Goal: Task Accomplishment & Management: Manage account settings

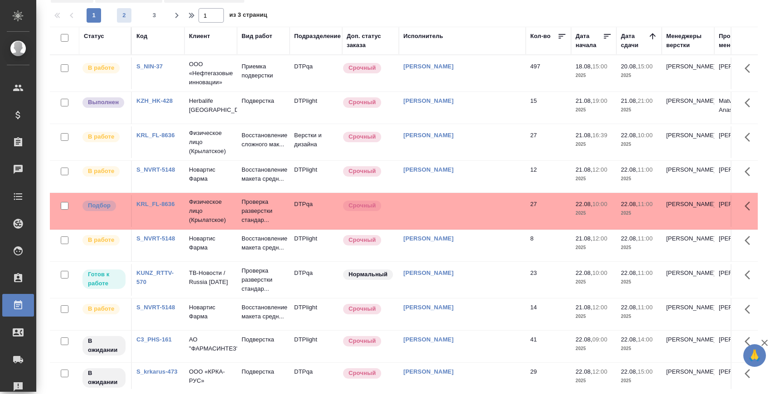
click at [118, 15] on span "2" at bounding box center [124, 15] width 15 height 9
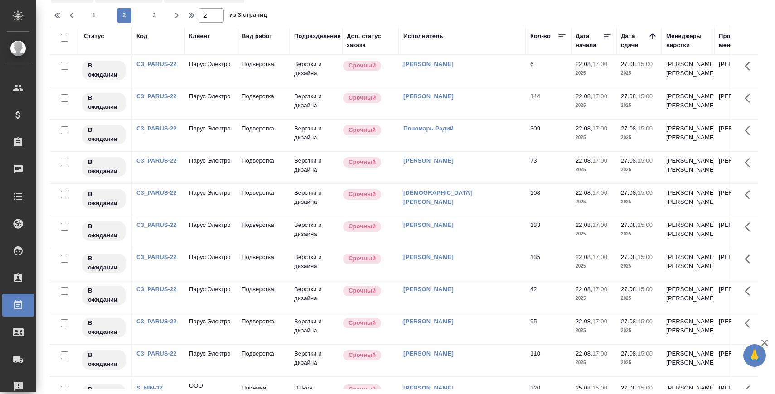
click at [166, 68] on link "C3_PARUS-22" at bounding box center [156, 64] width 40 height 7
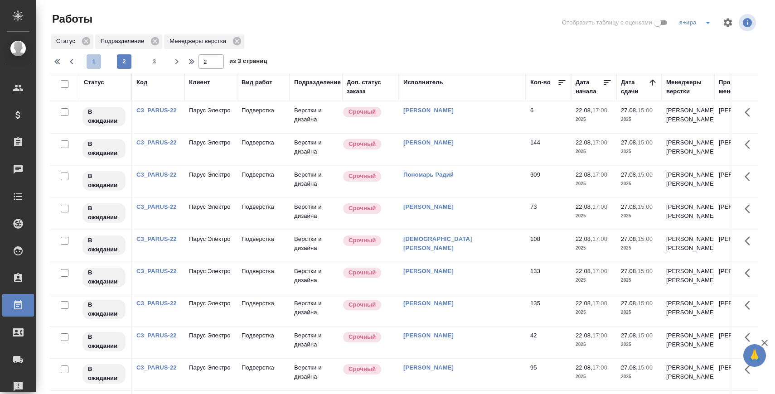
click at [99, 63] on span "1" at bounding box center [94, 61] width 15 height 9
type input "1"
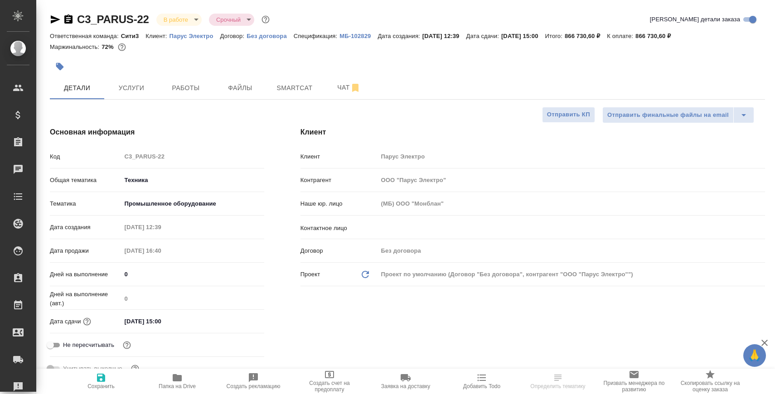
select select "RU"
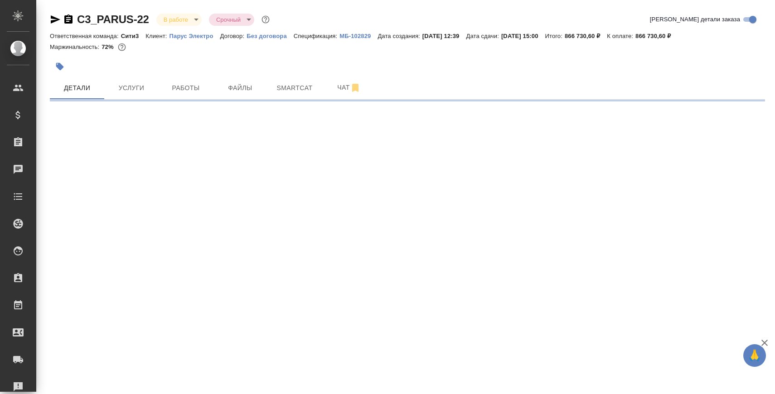
select select "RU"
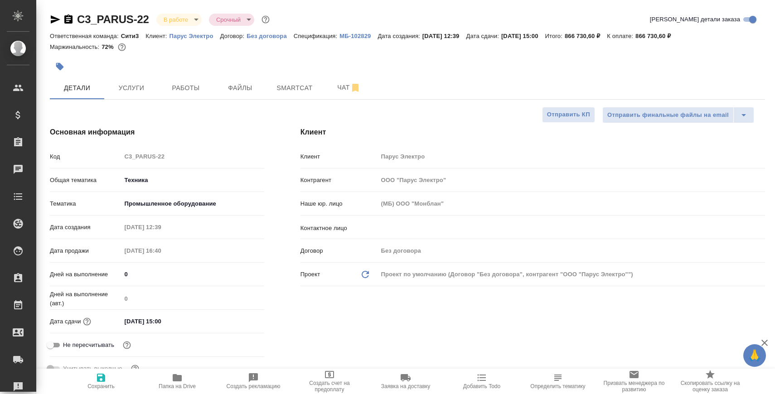
type textarea "x"
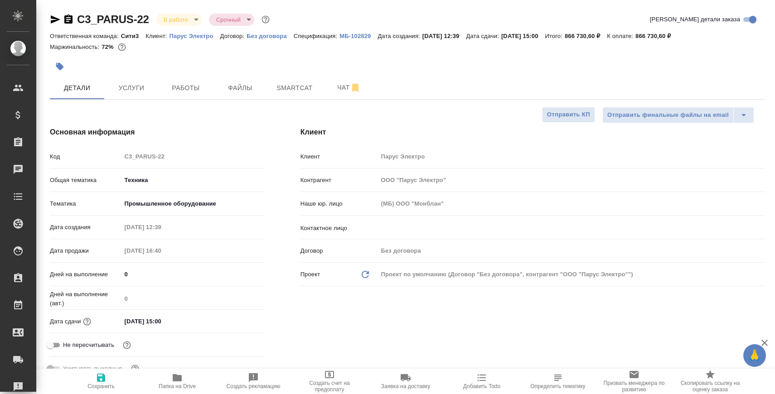
type textarea "x"
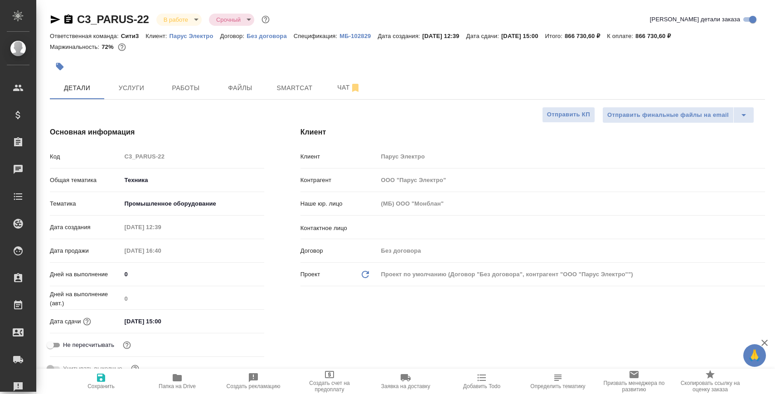
type textarea "x"
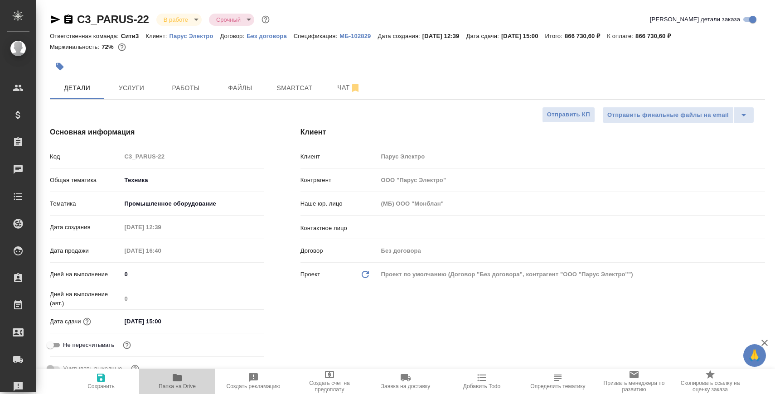
click at [185, 380] on span "Папка на Drive" at bounding box center [177, 381] width 65 height 17
type textarea "x"
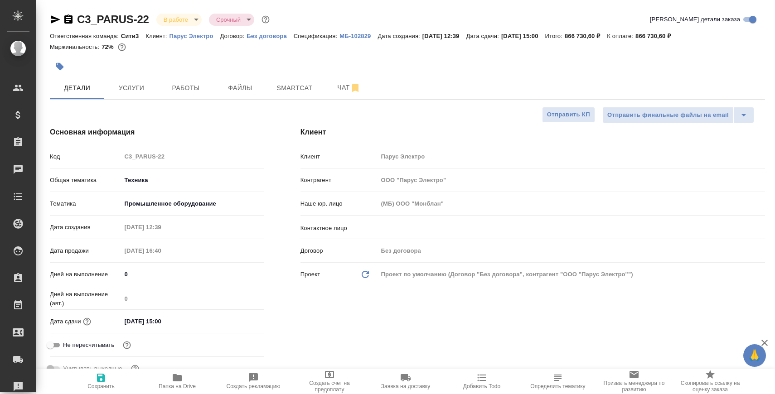
type textarea "x"
click at [334, 82] on span "Чат" at bounding box center [349, 87] width 44 height 11
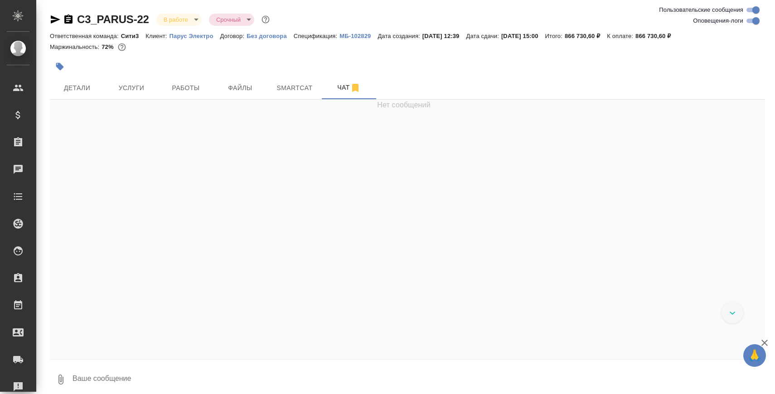
click at [250, 383] on textarea at bounding box center [419, 379] width 694 height 31
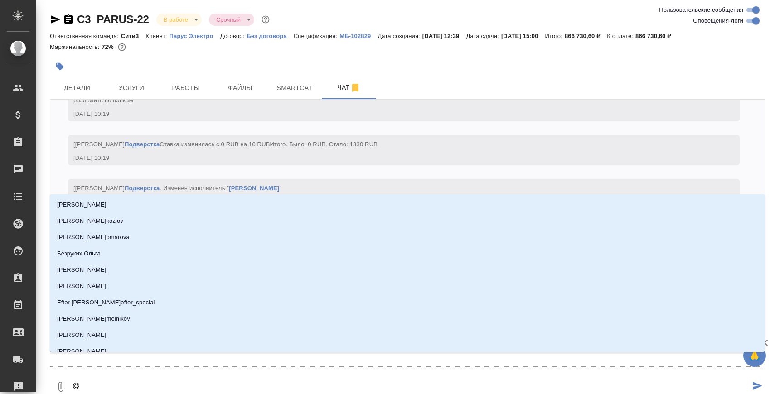
type textarea "@Б"
type input "Б"
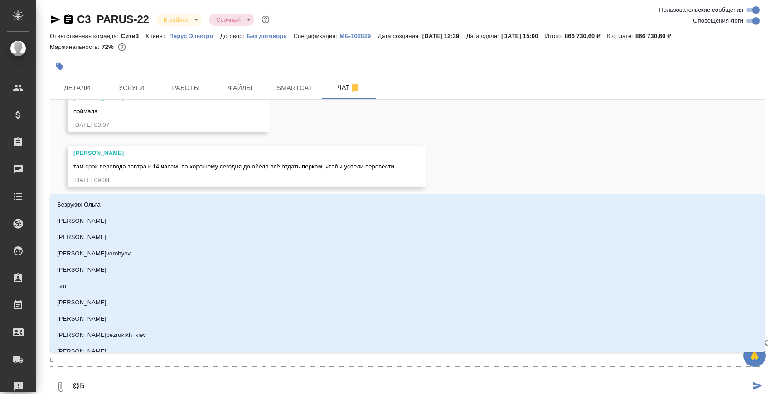
type textarea "@Бе"
type input "Бе"
type textarea "@Бел"
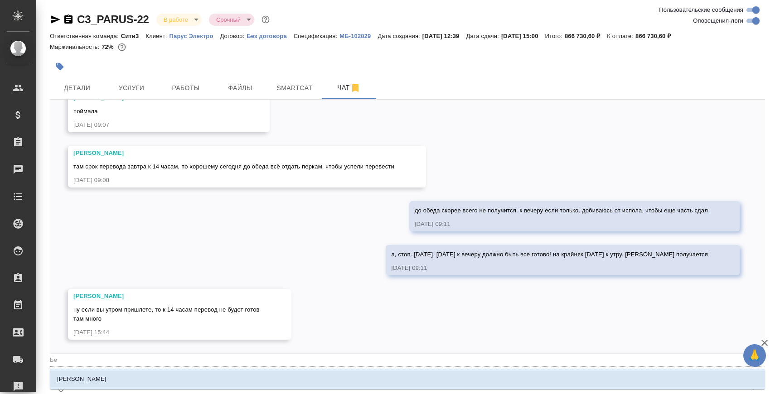
type input "Бел"
type textarea "@Беля"
type input "Беля"
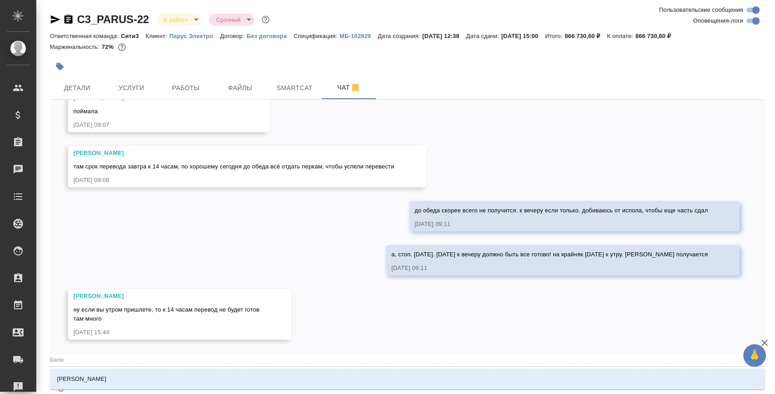
click at [212, 384] on li "[PERSON_NAME]" at bounding box center [407, 379] width 715 height 16
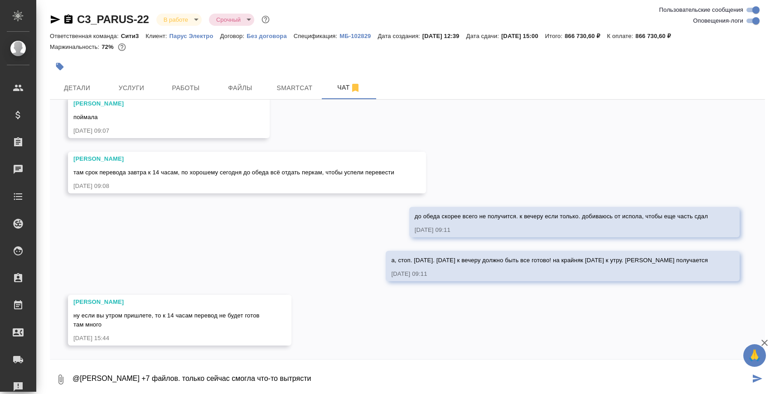
paste textarea "[URL][DOMAIN_NAME]"
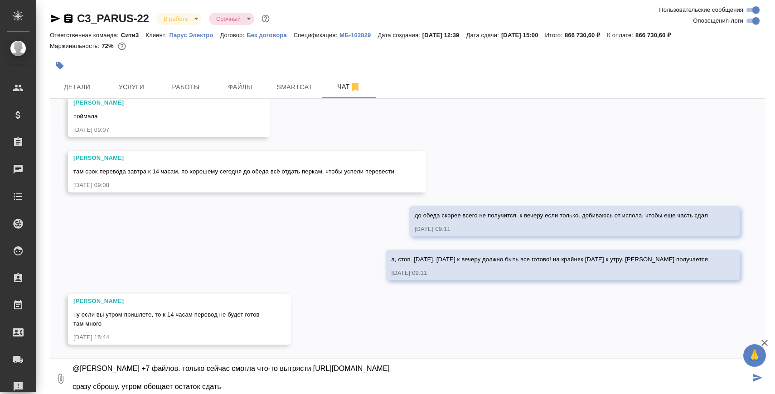
type textarea "@Белякова Юлия +7 файлов. только сейчас смогла что-то вытрясти https://drive.aw…"
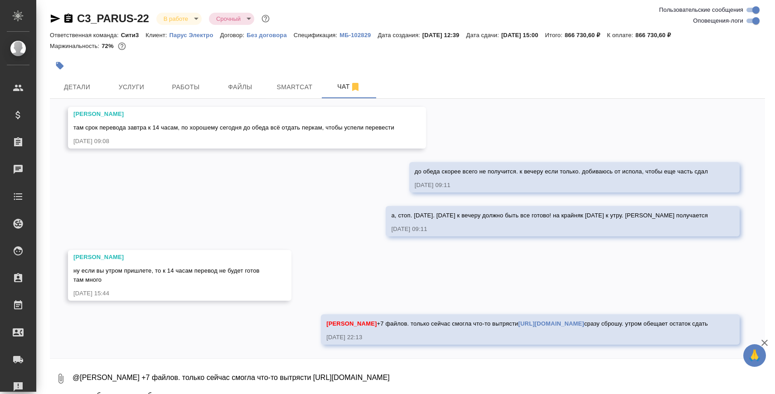
scroll to position [24278, 0]
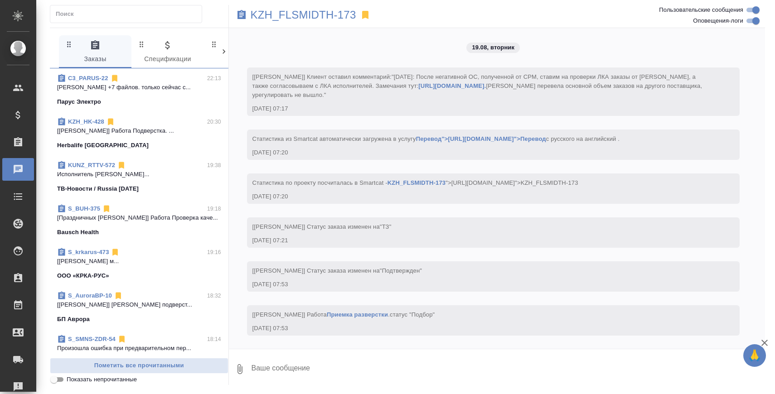
scroll to position [2418, 0]
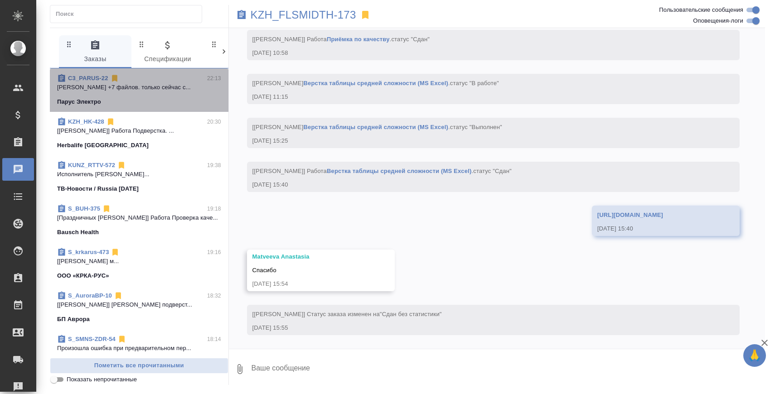
click at [172, 91] on p "[PERSON_NAME] +7 файлов. только сейчас с..." at bounding box center [139, 87] width 164 height 9
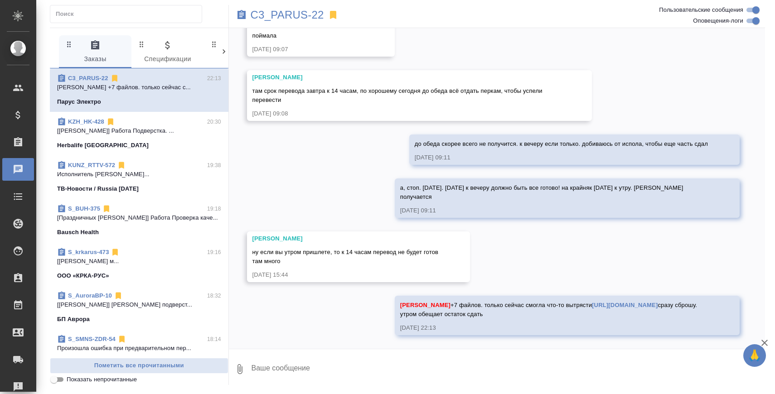
scroll to position [24583, 0]
click at [304, 16] on p "C3_PARUS-22" at bounding box center [287, 14] width 73 height 9
click at [296, 373] on textarea at bounding box center [508, 369] width 515 height 31
type textarea "н"
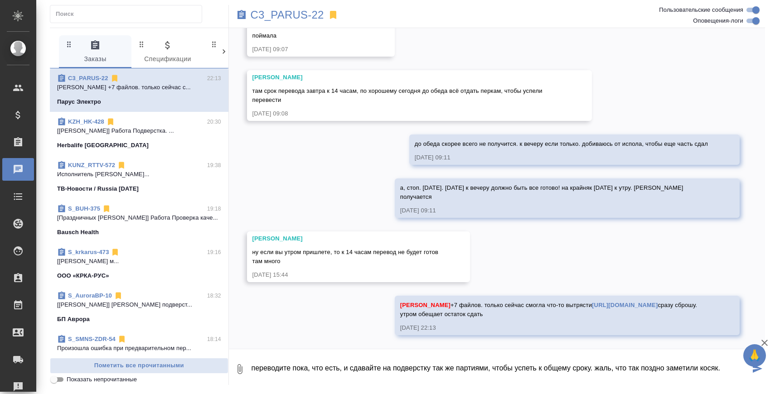
click at [252, 366] on textarea "переводите пока, что есть, и сдавайте на подверстку так же партиями, чтобы успе…" at bounding box center [501, 369] width 500 height 31
click at [516, 364] on textarea "давайте тогда так: переводите пока, что есть, и сдавайте на подверстку так же п…" at bounding box center [501, 369] width 500 height 31
drag, startPoint x: 579, startPoint y: 369, endPoint x: 588, endPoint y: 389, distance: 22.1
click at [588, 389] on div "C3_PARUS-22 0 Заказы 0 Спецификации 0 Клиенты 0 Входящие 0 Тендеры 0 Исполнител…" at bounding box center [407, 195] width 725 height 390
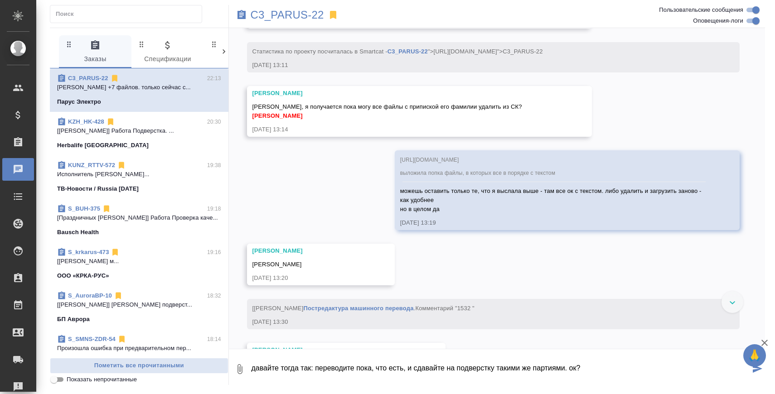
scroll to position [22812, 0]
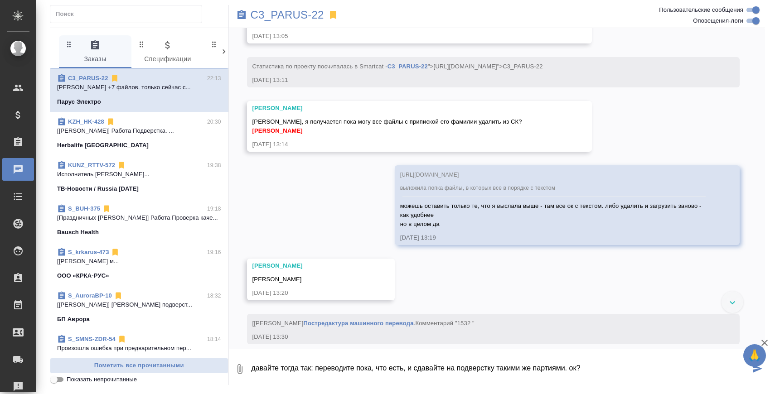
drag, startPoint x: 303, startPoint y: 369, endPoint x: 359, endPoint y: 369, distance: 55.8
click at [359, 369] on textarea "давайте тогда так: переводите пока, что есть, и сдавайте на подверстку такими ж…" at bounding box center [501, 369] width 500 height 31
click at [304, 368] on textarea "давайте тогда переводить пока, что есть, и сдавайте на подверстку такими же пар…" at bounding box center [501, 369] width 500 height 31
click at [365, 373] on textarea "давайте тогда пока переводить пока, что есть, и сдавайте на подверстку такими ж…" at bounding box center [501, 369] width 500 height 31
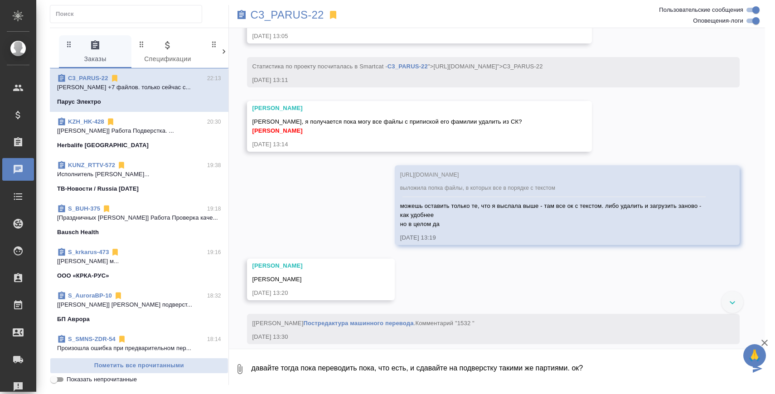
click at [369, 369] on textarea "давайте тогда пока переводить пока, что есть, и сдавайте на подверстку такими ж…" at bounding box center [501, 369] width 500 height 31
click at [395, 368] on textarea "давайте тогда пока переводит, что есть, и сдавайте на подверстку такими же парт…" at bounding box center [501, 369] width 500 height 31
drag, startPoint x: 394, startPoint y: 369, endPoint x: 436, endPoint y: 370, distance: 41.3
click at [436, 370] on textarea "давайте тогда пока переводит, что есть. и сдавайте на подверстку такими же парт…" at bounding box center [501, 369] width 500 height 31
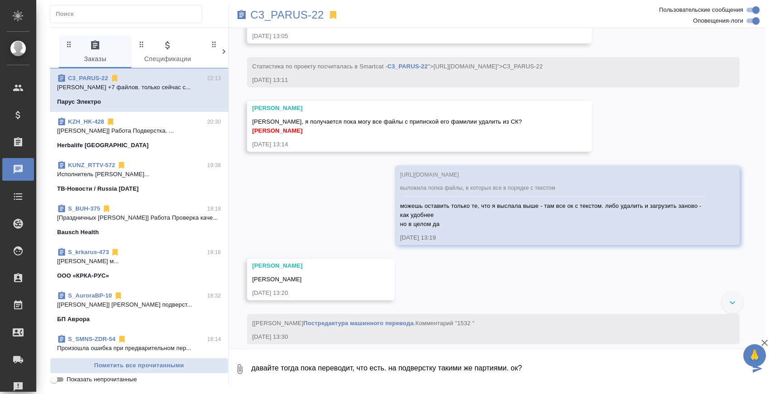
click at [516, 369] on textarea "давайте тогда пока переводит, что есть. на подверстку такими же партиями. ок?" at bounding box center [501, 369] width 500 height 31
click at [609, 367] on textarea "давайте тогда пока переводит, что есть. на подверстку такими же партиями сдават…" at bounding box center [501, 369] width 500 height 31
click at [356, 367] on textarea "давайте тогда пока переводит, что есть. на подверстку такими же партиями сдават…" at bounding box center [501, 369] width 500 height 31
click at [583, 372] on textarea "давайте тогда пока переводить, что есть. на подверстку такими же партиями сдава…" at bounding box center [501, 369] width 500 height 31
click at [399, 369] on textarea "давайте тогда пока переводить, что есть. на подверстку такими же партиями сдава…" at bounding box center [501, 369] width 500 height 31
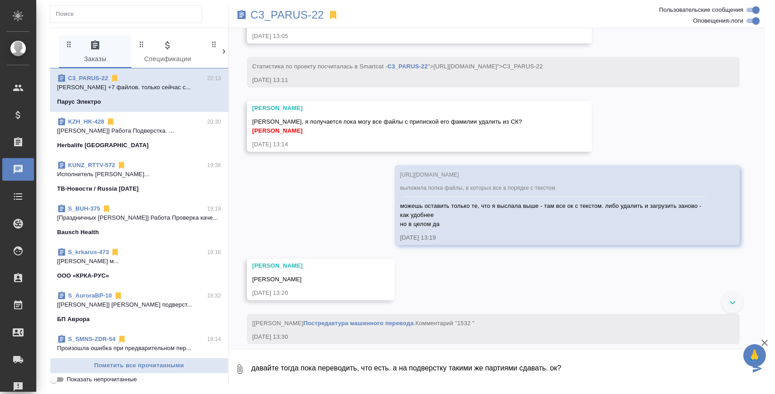
click at [609, 368] on textarea "давайте тогда пока переводить, что есть. а на подверстку такими же партиями сда…" at bounding box center [501, 369] width 500 height 31
type textarea "давайте тогда пока переводить, что есть. а на подверстку такими же партиями сда…"
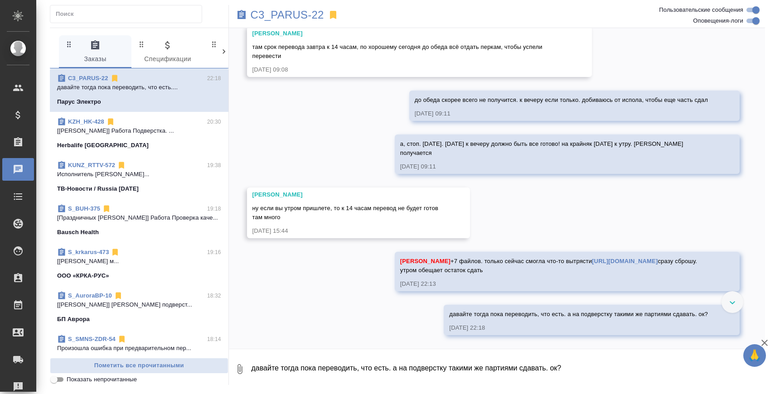
scroll to position [24627, 0]
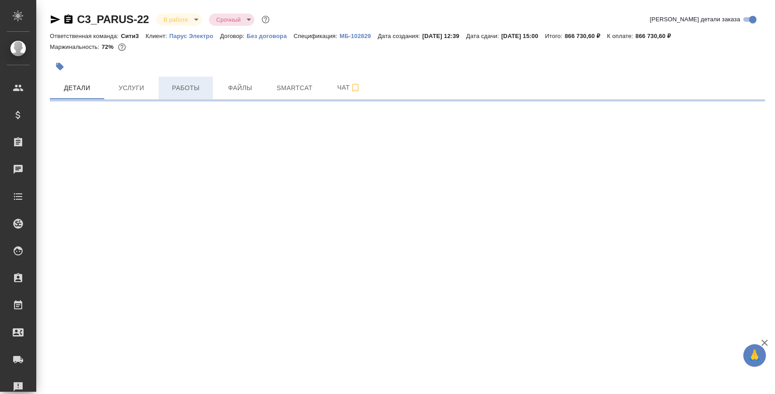
click at [175, 86] on span "Работы" at bounding box center [186, 87] width 44 height 11
select select "RU"
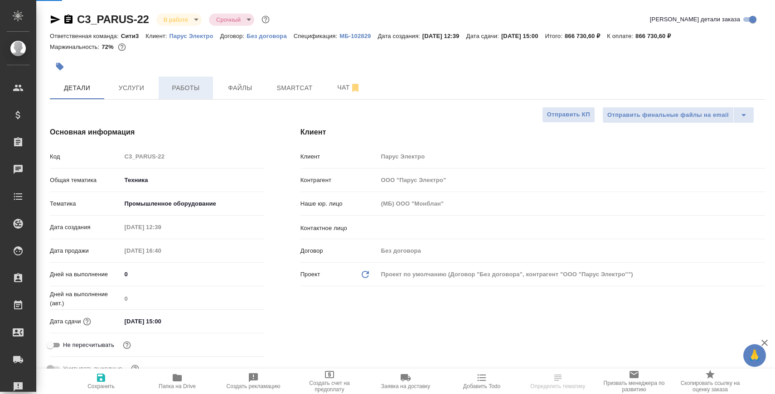
type textarea "x"
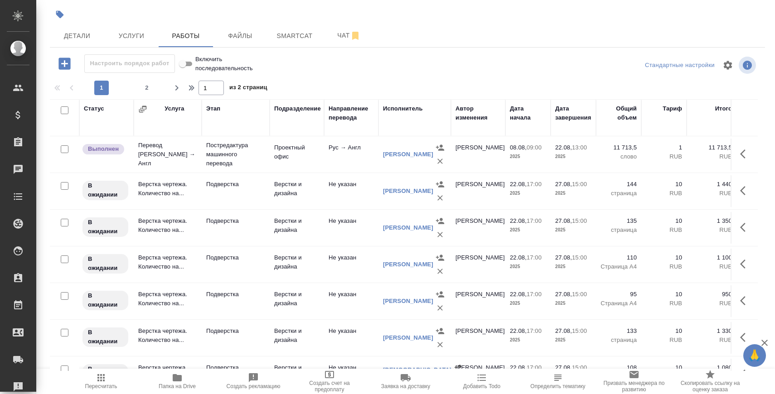
scroll to position [623, 0]
click at [65, 189] on input "checkbox" at bounding box center [65, 188] width 8 height 8
checkbox input "true"
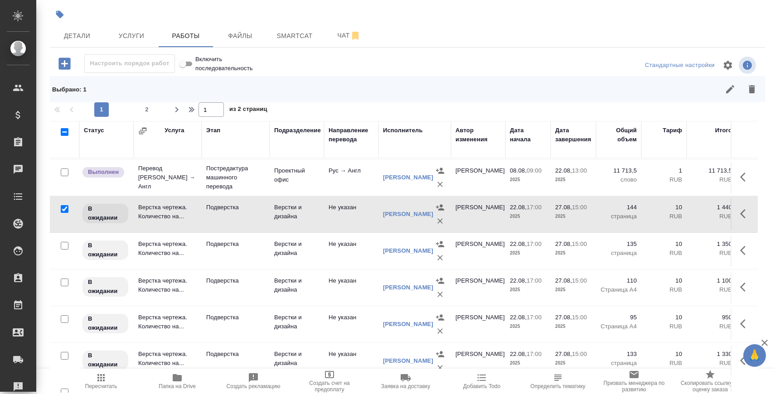
click at [67, 246] on input "checkbox" at bounding box center [65, 246] width 8 height 8
checkbox input "true"
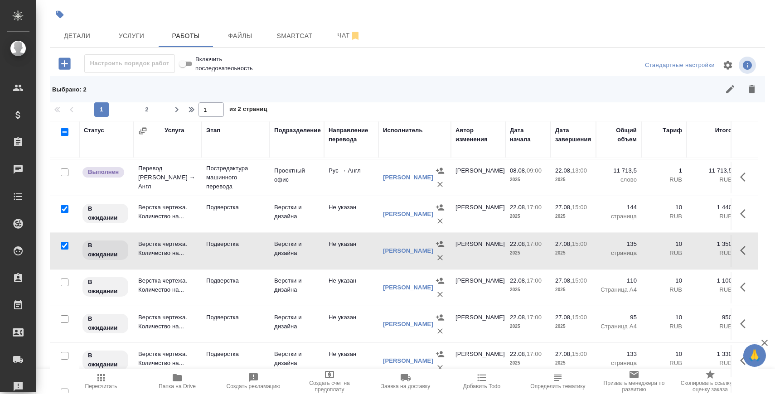
click at [65, 281] on input "checkbox" at bounding box center [65, 283] width 8 height 8
checkbox input "true"
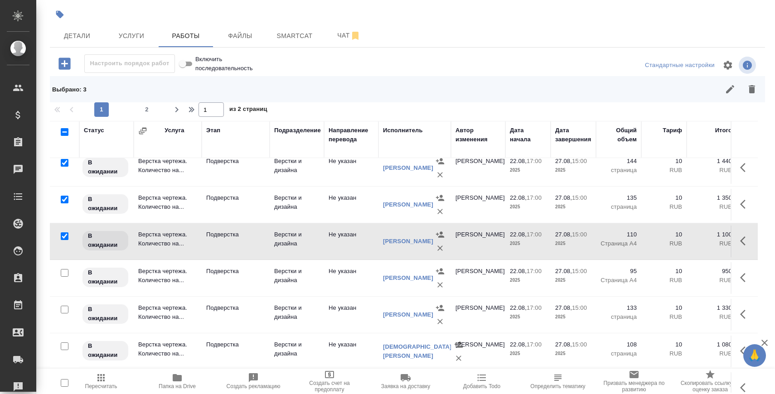
scroll to position [673, 0]
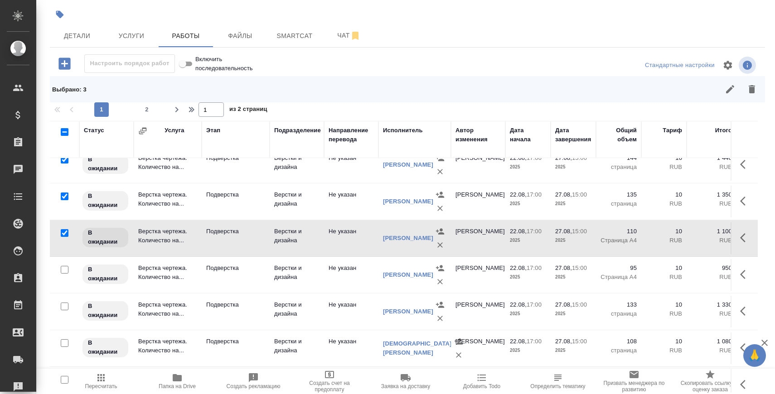
click at [65, 270] on input "checkbox" at bounding box center [65, 270] width 8 height 8
checkbox input "true"
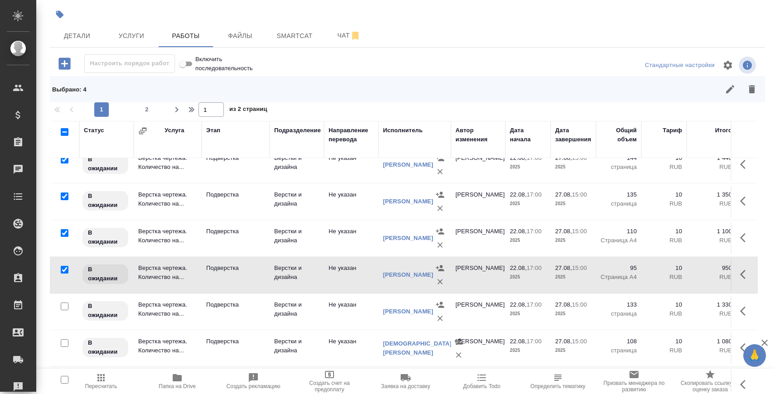
click at [65, 306] on input "checkbox" at bounding box center [65, 307] width 8 height 8
checkbox input "true"
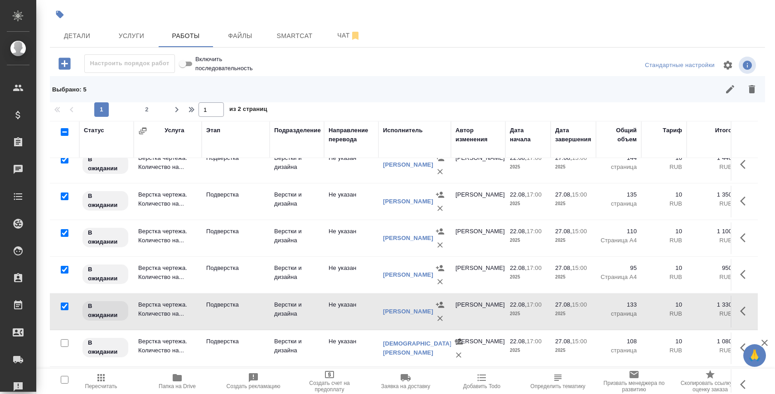
scroll to position [684, 0]
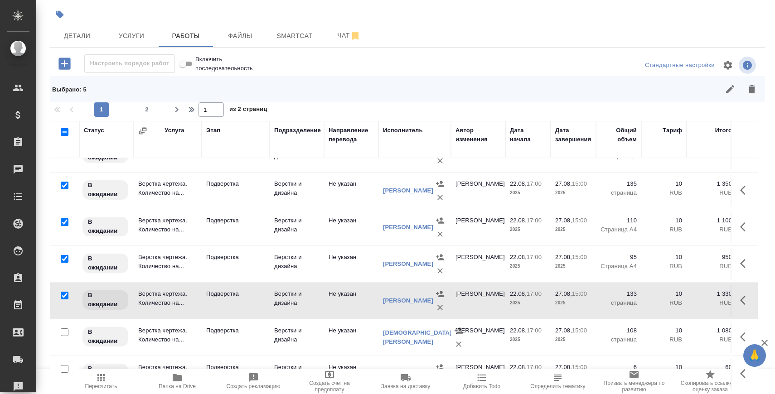
click at [65, 332] on input "checkbox" at bounding box center [65, 333] width 8 height 8
checkbox input "true"
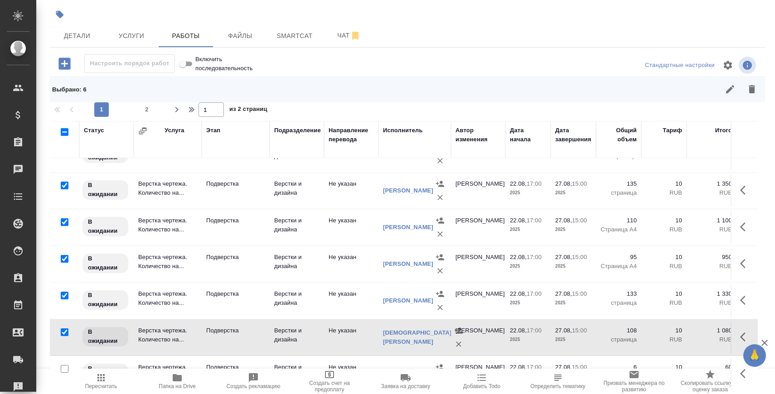
scroll to position [74, 0]
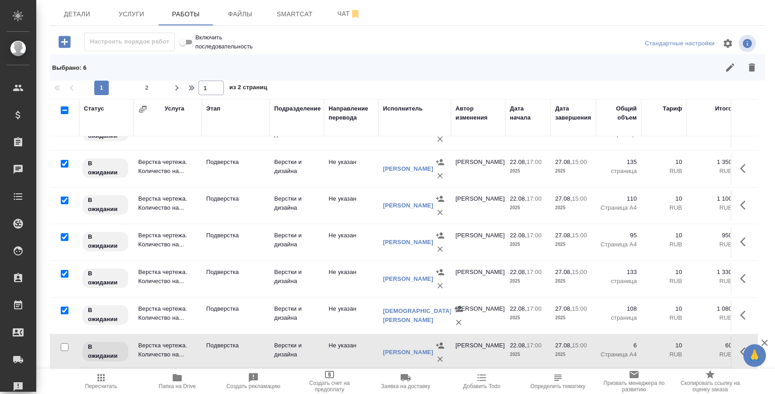
click at [65, 349] on input "checkbox" at bounding box center [65, 348] width 8 height 8
checkbox input "true"
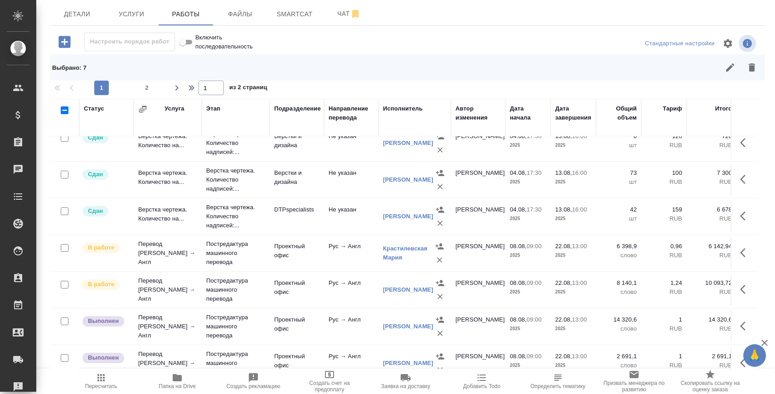
scroll to position [0, 0]
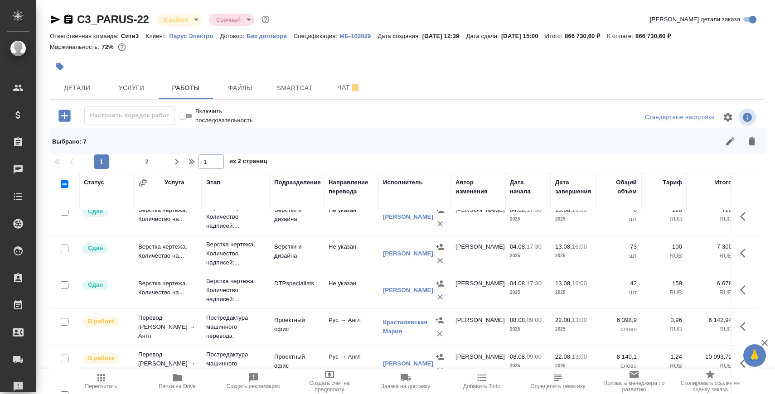
drag, startPoint x: 520, startPoint y: 37, endPoint x: 572, endPoint y: 37, distance: 51.7
click at [572, 37] on div "Ответственная команда: Сити3 Клиент: Парус Электро Договор: Без договора Специф…" at bounding box center [407, 35] width 715 height 11
copy p "27.08.2025, 15:00"
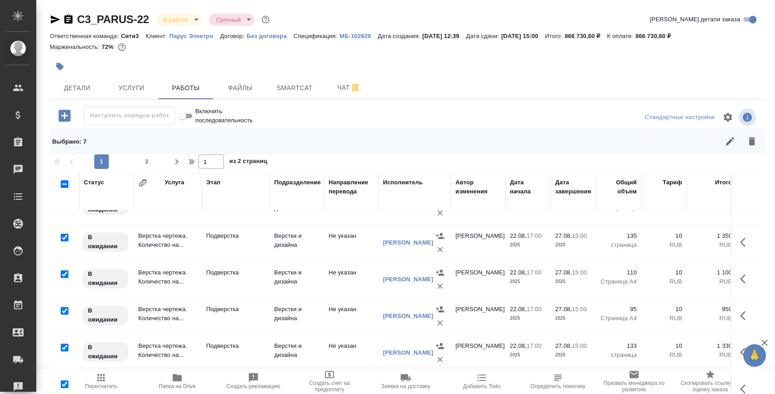
scroll to position [74, 0]
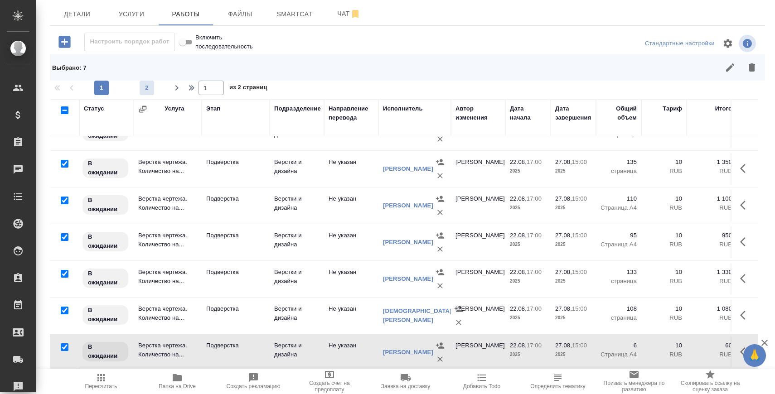
click at [144, 82] on button "2" at bounding box center [147, 88] width 15 height 15
type input "2"
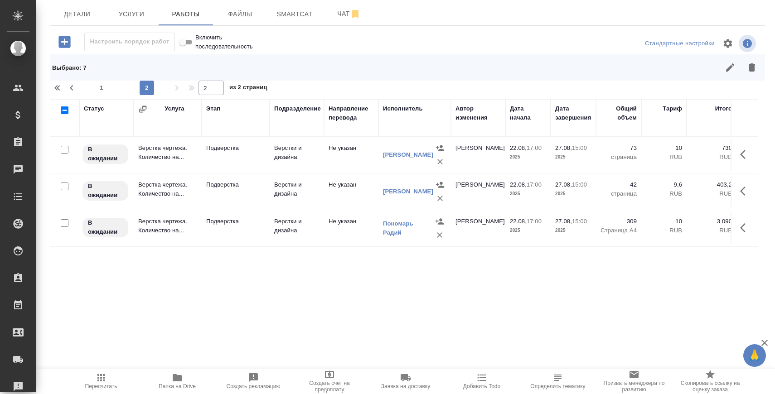
scroll to position [0, 0]
click at [67, 149] on input "checkbox" at bounding box center [65, 150] width 8 height 8
checkbox input "true"
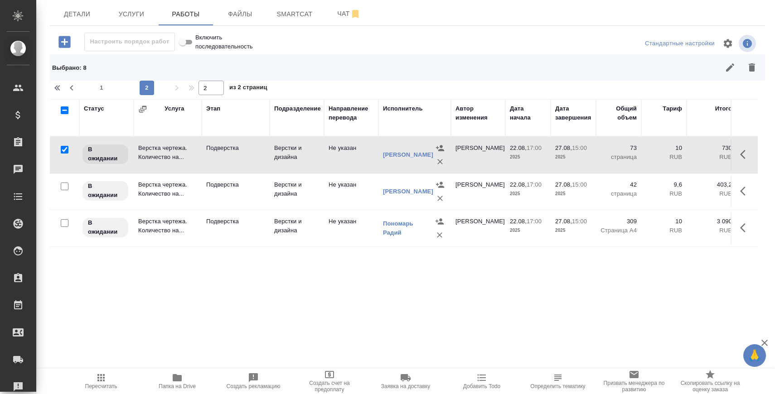
click at [65, 188] on input "checkbox" at bounding box center [65, 187] width 8 height 8
checkbox input "true"
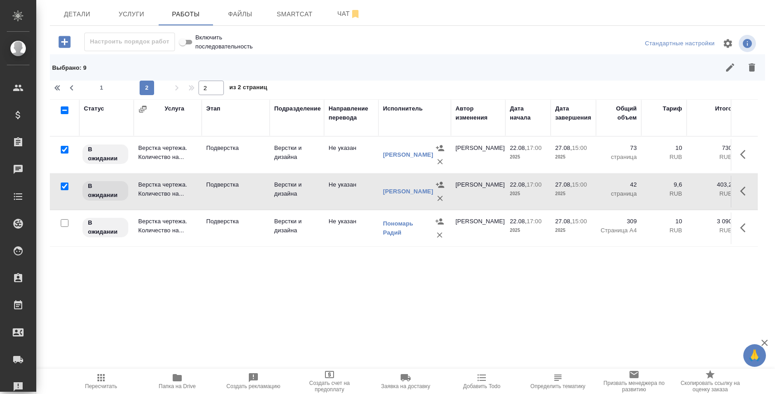
click at [67, 223] on input "checkbox" at bounding box center [65, 223] width 8 height 8
checkbox input "true"
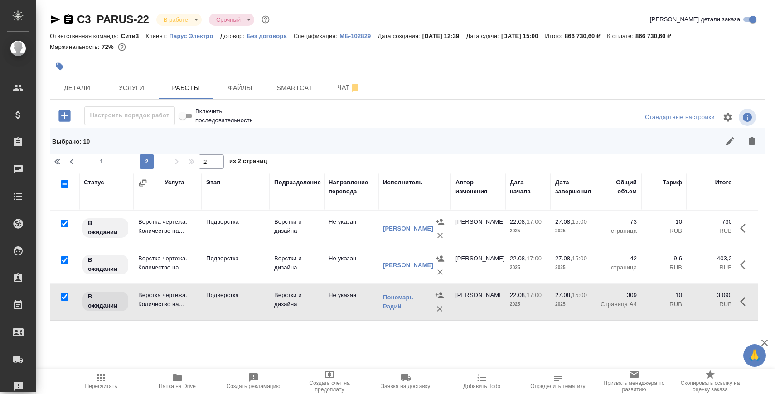
click at [727, 141] on icon "button" at bounding box center [730, 141] width 11 height 11
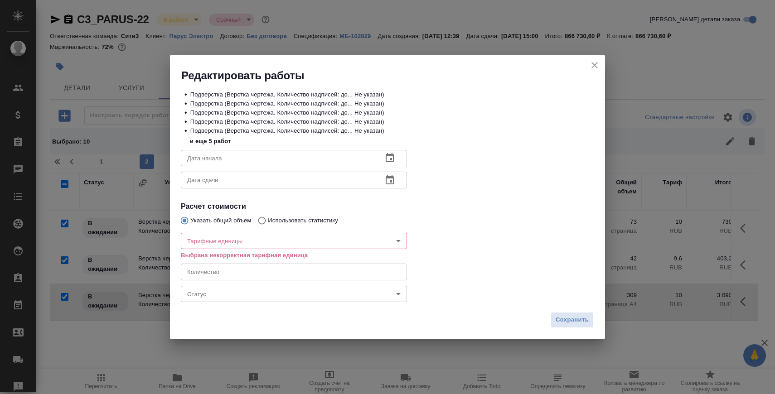
click at [290, 190] on div "Дата начала Дата начала Дата сдачи Дата сдачи Расчет стоимости Указать общий об…" at bounding box center [387, 225] width 413 height 158
click at [298, 181] on input "text" at bounding box center [278, 180] width 194 height 16
paste input "27.08.2025 15:00"
drag, startPoint x: 220, startPoint y: 180, endPoint x: 277, endPoint y: 180, distance: 57.1
click at [276, 180] on input "27.08.2025 15:00" at bounding box center [278, 180] width 194 height 16
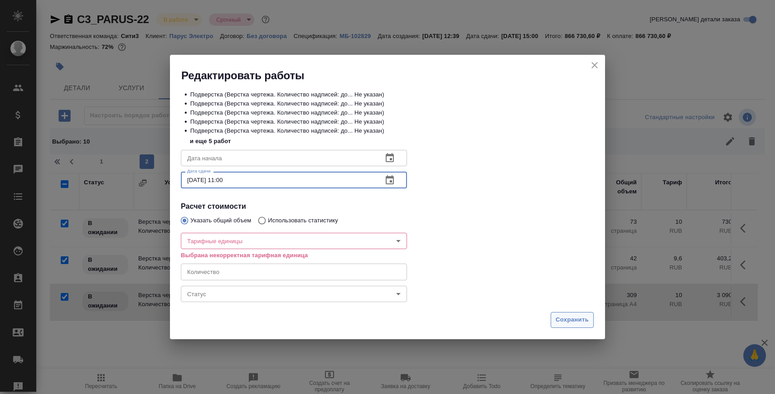
type input "27.08.2025 11:00"
click at [573, 322] on span "Сохранить" at bounding box center [572, 320] width 33 height 10
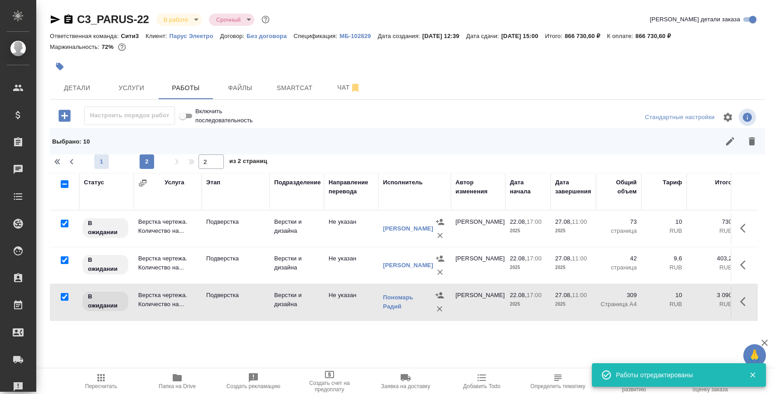
click at [103, 163] on span "1" at bounding box center [101, 161] width 15 height 9
type input "1"
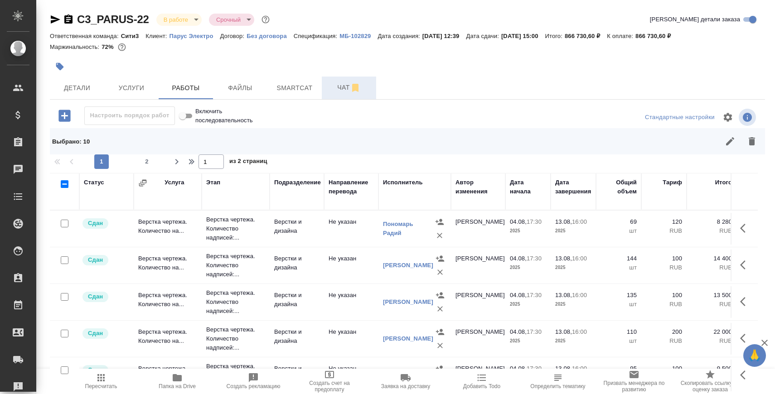
click at [337, 85] on span "Чат" at bounding box center [349, 87] width 44 height 11
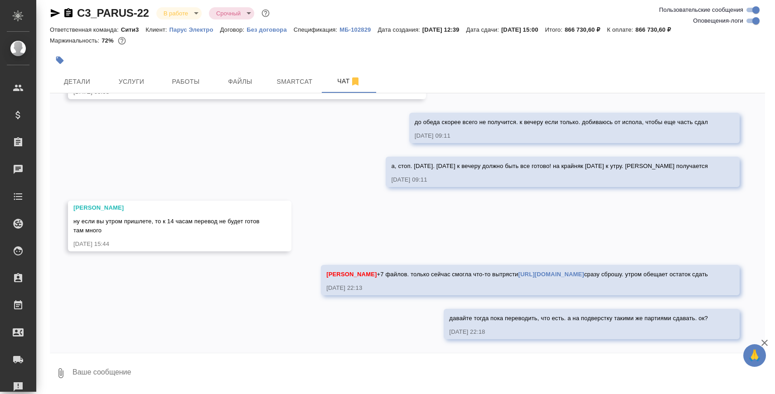
scroll to position [24322, 0]
click at [183, 80] on span "Работы" at bounding box center [186, 81] width 44 height 11
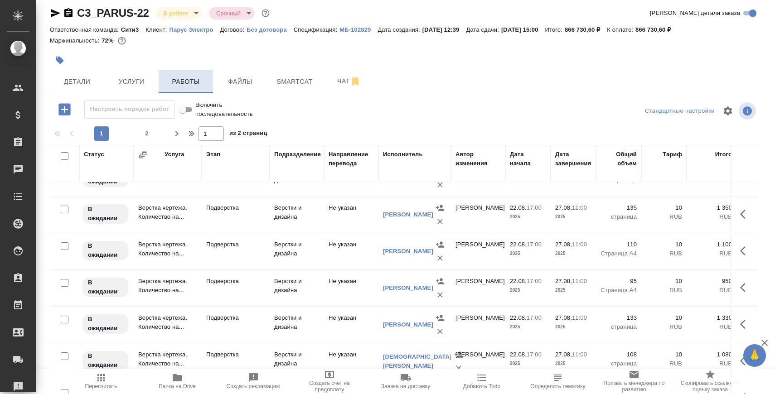
scroll to position [52, 0]
